Goal: Transaction & Acquisition: Purchase product/service

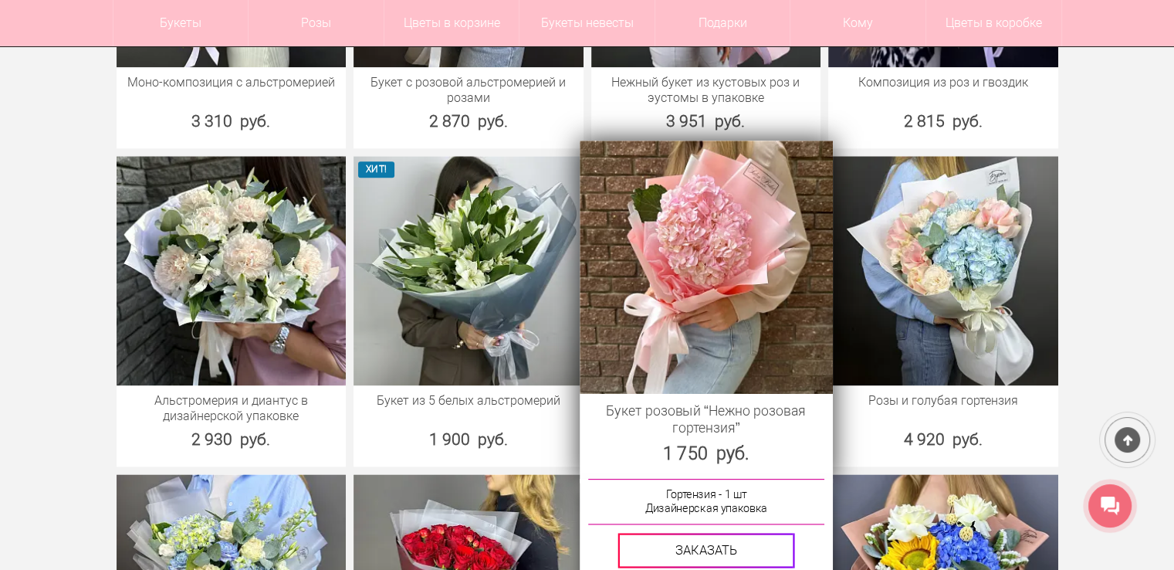
scroll to position [2162, 0]
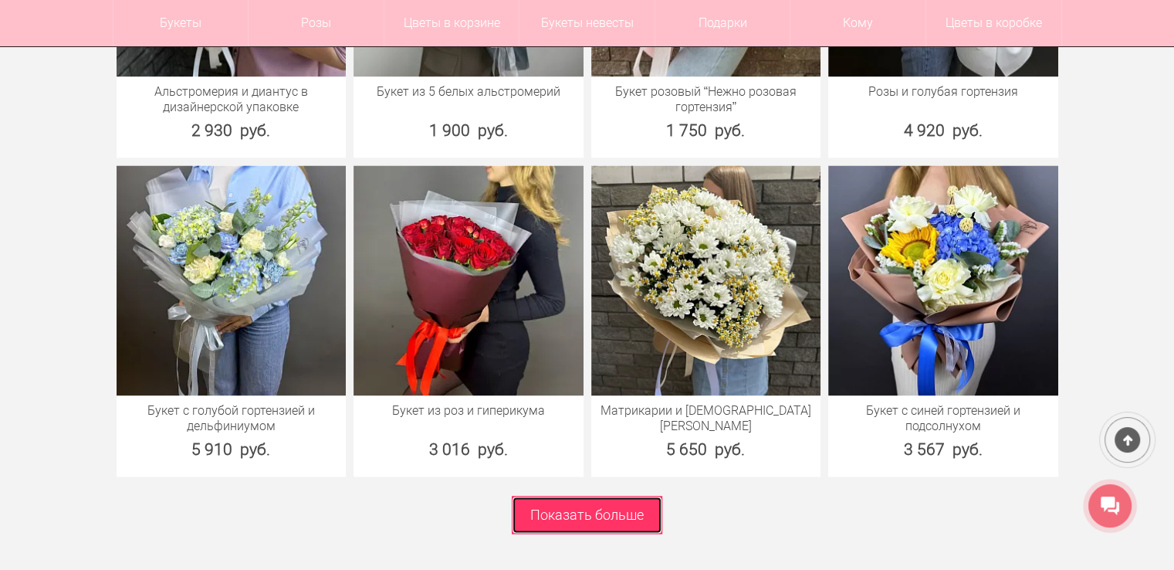
click at [526, 510] on link "Показать больше" at bounding box center [587, 515] width 151 height 38
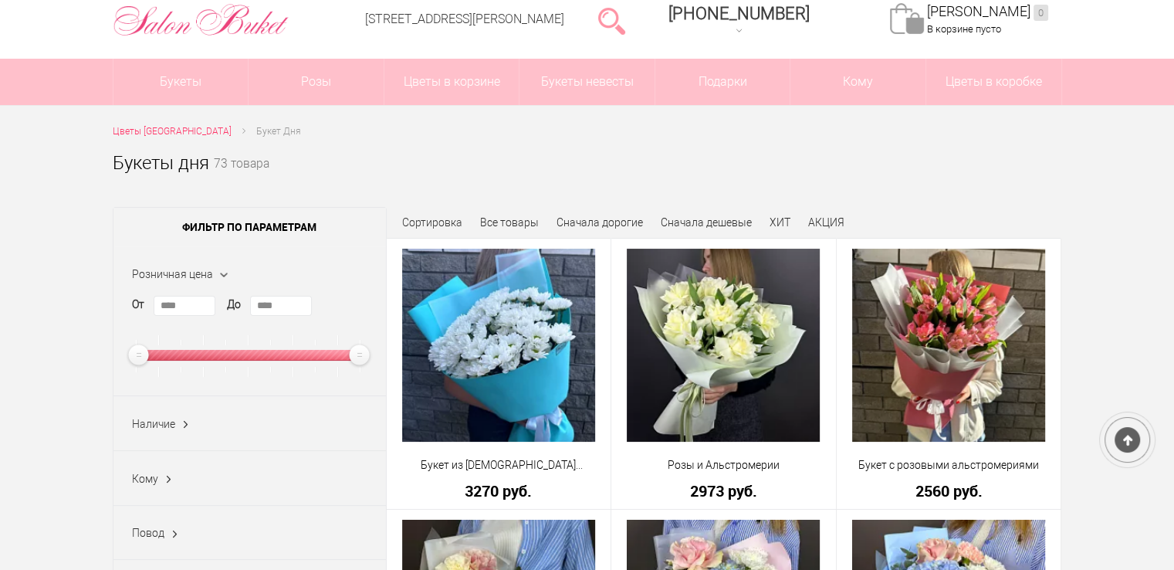
scroll to position [154, 0]
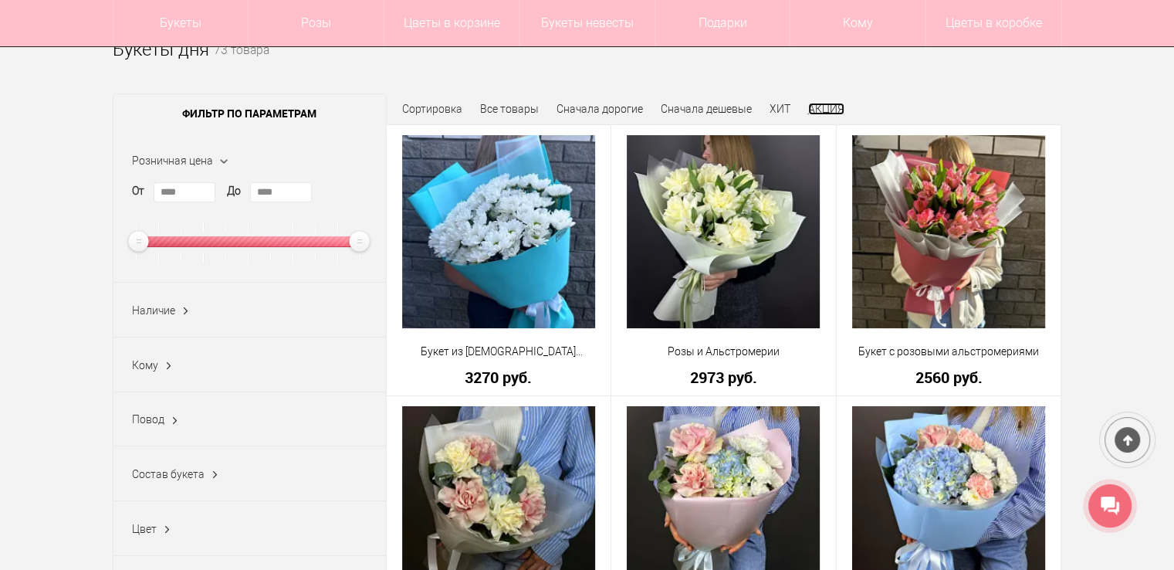
click at [826, 112] on link "АКЦИЯ" at bounding box center [826, 109] width 36 height 12
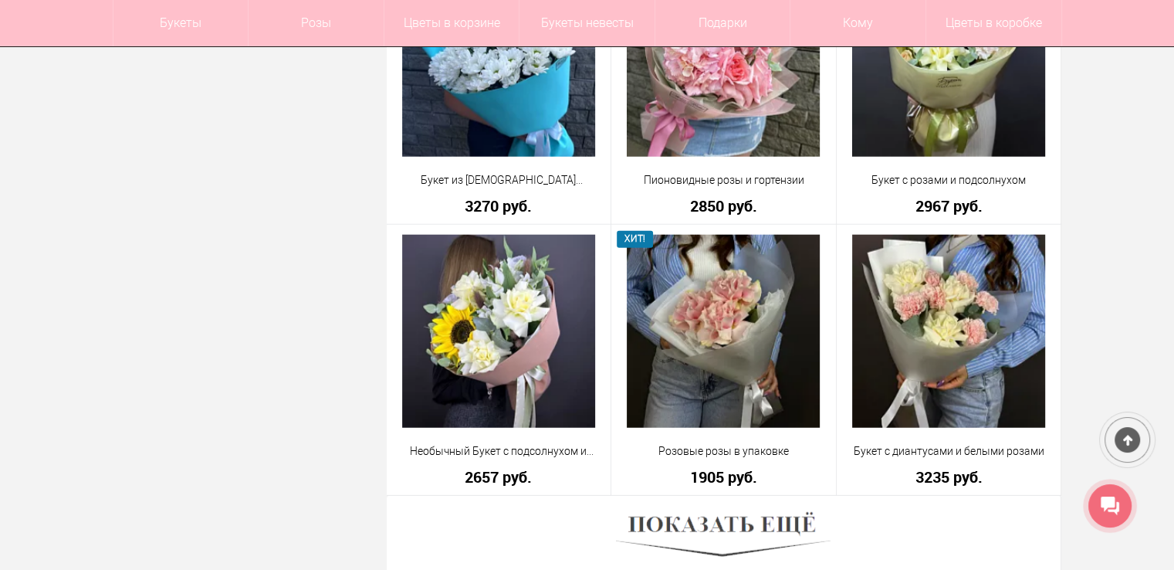
scroll to position [4169, 0]
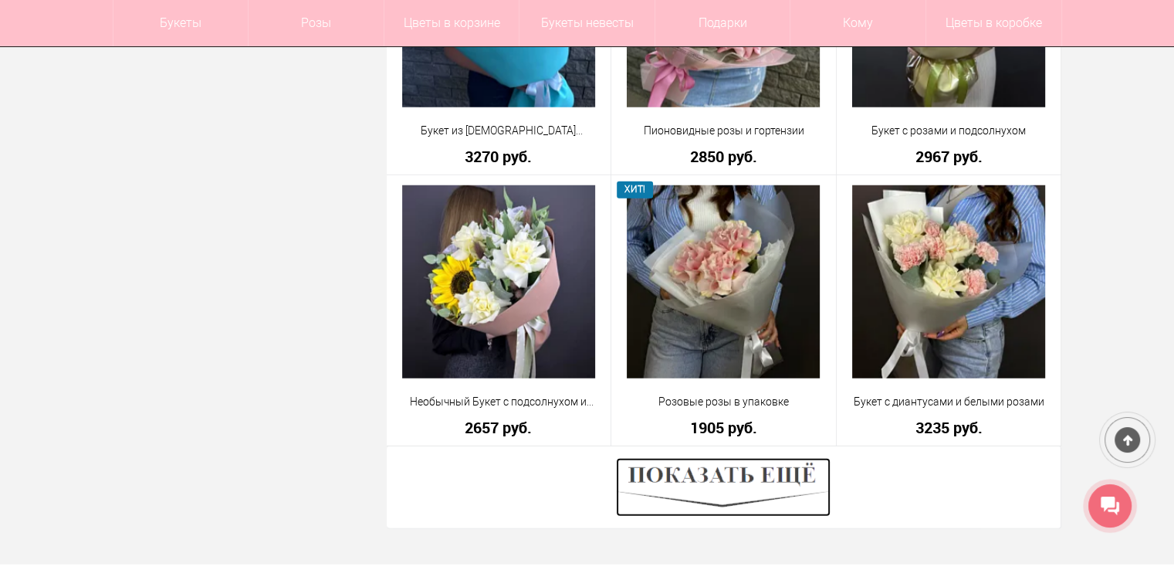
click at [747, 499] on img at bounding box center [723, 487] width 215 height 59
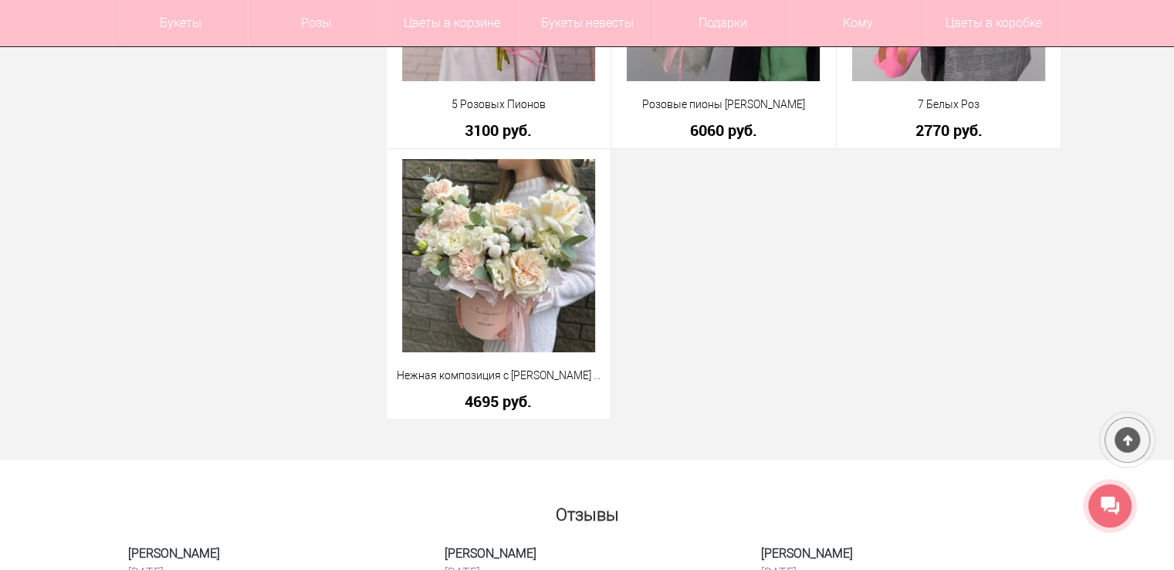
scroll to position [6099, 0]
